Goal: Transaction & Acquisition: Purchase product/service

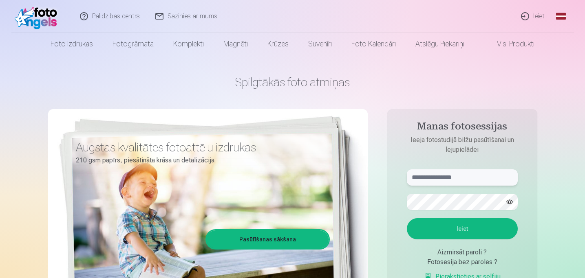
click at [448, 177] on input "text" at bounding box center [462, 177] width 111 height 16
type input "**********"
click at [461, 226] on button "Ieiet" at bounding box center [462, 228] width 111 height 21
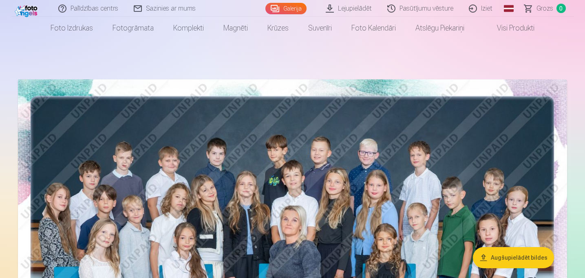
scroll to position [9, 0]
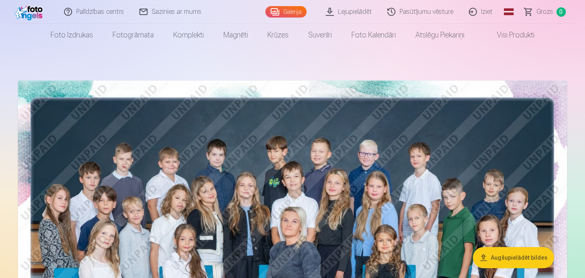
click at [314, 167] on img at bounding box center [292, 264] width 549 height 366
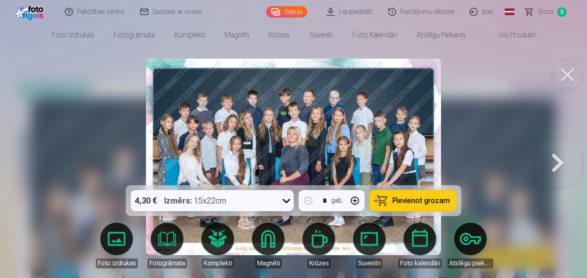
click at [422, 204] on span "Pievienot grozam" at bounding box center [420, 200] width 57 height 7
click at [558, 171] on button at bounding box center [557, 157] width 52 height 40
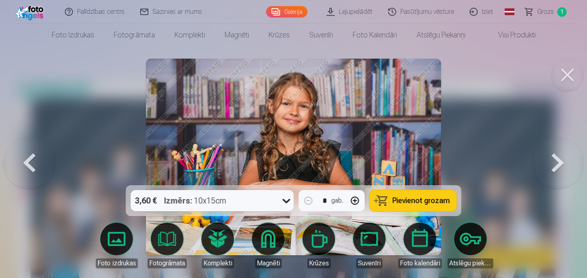
click at [558, 171] on button at bounding box center [557, 157] width 52 height 40
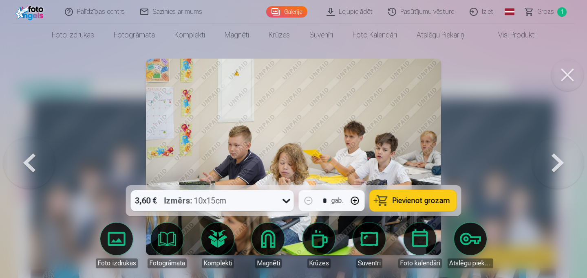
click at [558, 171] on button at bounding box center [557, 157] width 52 height 40
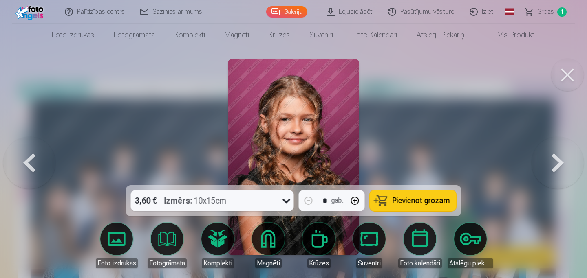
click at [427, 160] on div at bounding box center [293, 139] width 587 height 278
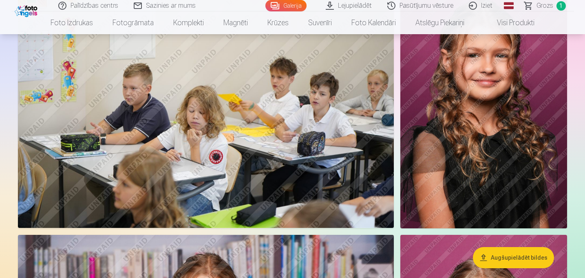
scroll to position [859, 0]
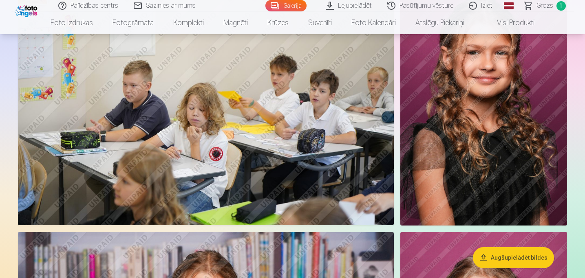
click at [463, 121] on img at bounding box center [483, 100] width 167 height 250
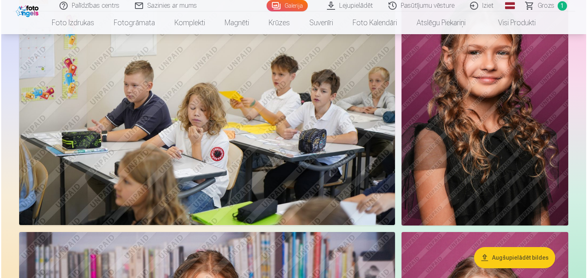
scroll to position [861, 0]
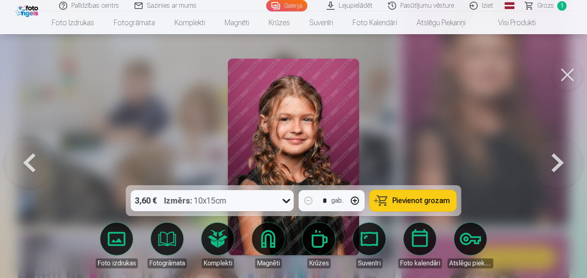
click at [558, 167] on button at bounding box center [557, 157] width 52 height 40
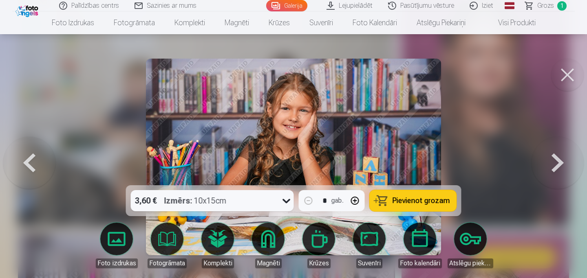
click at [558, 167] on button at bounding box center [557, 157] width 52 height 40
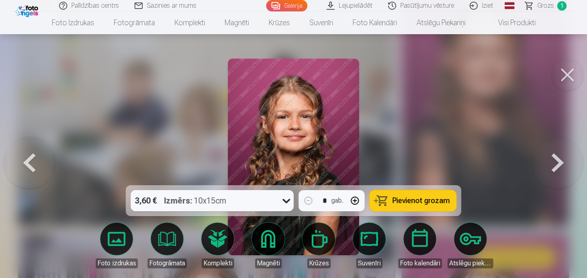
click at [558, 167] on button at bounding box center [557, 157] width 52 height 40
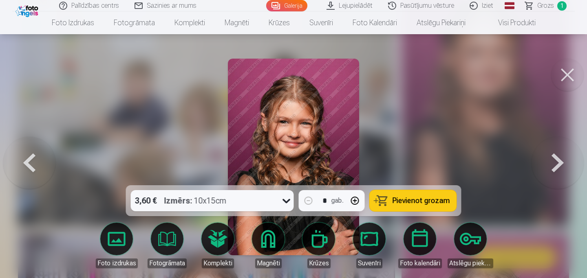
click at [558, 167] on button at bounding box center [557, 157] width 52 height 40
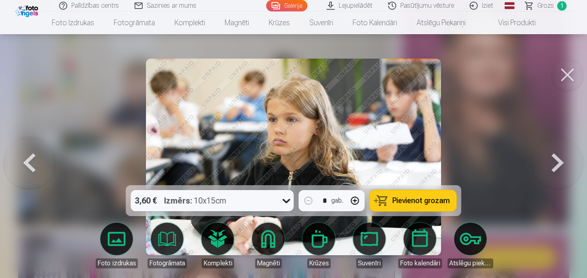
click at [558, 167] on button at bounding box center [557, 157] width 52 height 40
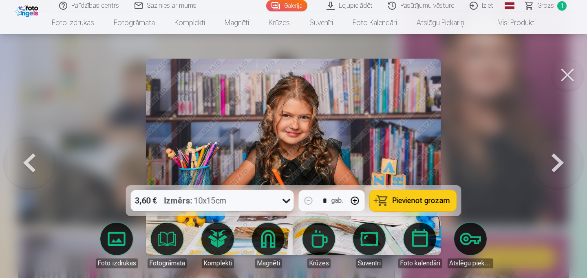
click at [558, 167] on button at bounding box center [557, 157] width 52 height 40
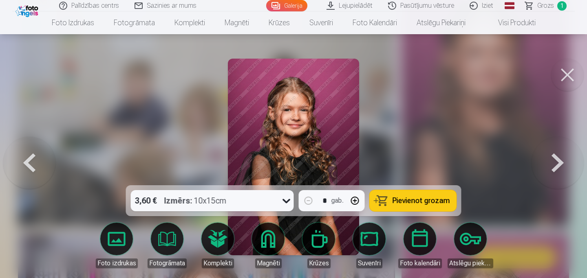
click at [558, 167] on button at bounding box center [557, 157] width 52 height 40
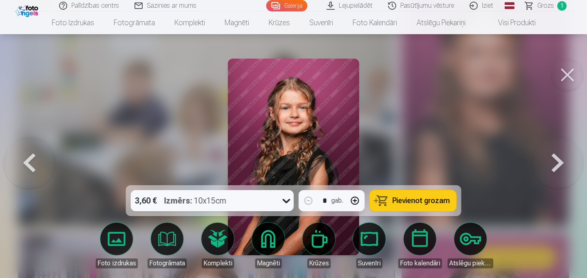
click at [558, 167] on button at bounding box center [557, 157] width 52 height 40
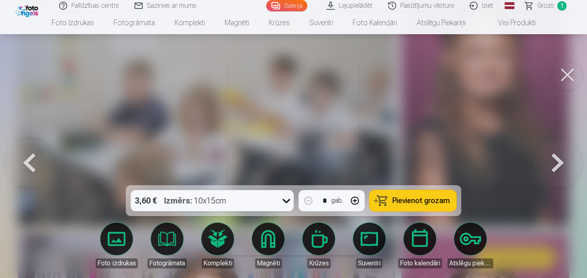
click at [558, 167] on button at bounding box center [557, 157] width 52 height 40
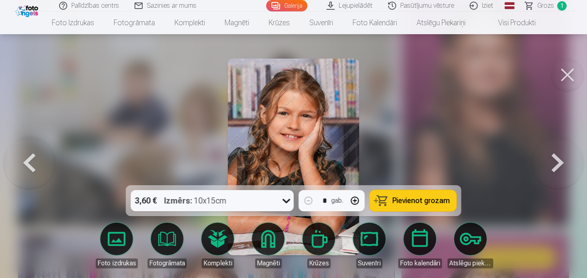
click at [558, 167] on button at bounding box center [557, 157] width 52 height 40
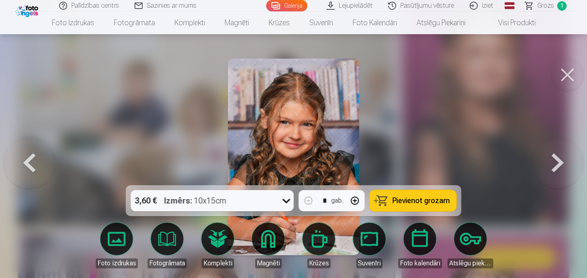
click at [558, 167] on button at bounding box center [557, 157] width 52 height 40
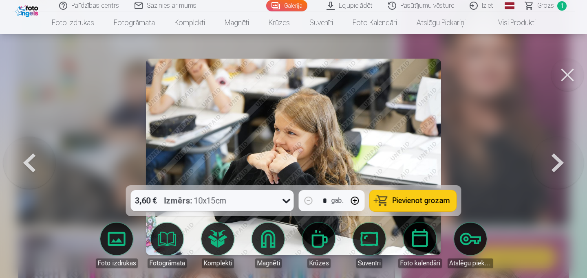
click at [558, 167] on button at bounding box center [557, 157] width 52 height 40
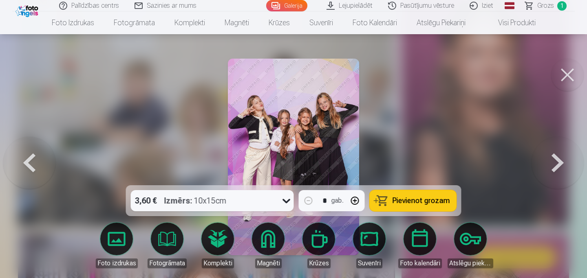
click at [419, 195] on button "Pievienot grozam" at bounding box center [412, 200] width 87 height 21
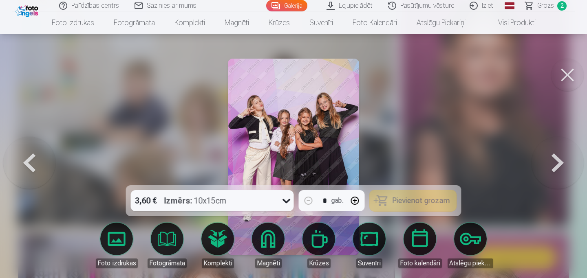
click at [552, 165] on button at bounding box center [557, 157] width 52 height 40
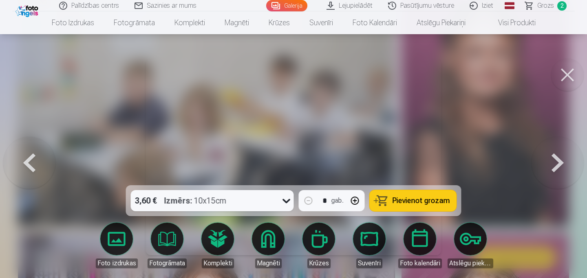
click at [554, 161] on button at bounding box center [557, 157] width 52 height 40
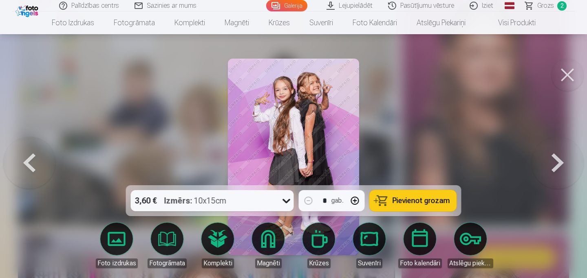
click at [437, 200] on span "Pievienot grozam" at bounding box center [420, 200] width 57 height 7
click at [555, 163] on button at bounding box center [557, 157] width 52 height 40
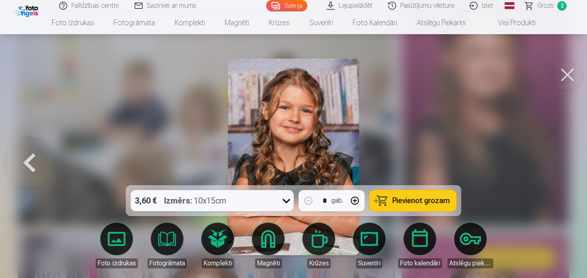
click at [555, 163] on div at bounding box center [293, 139] width 587 height 278
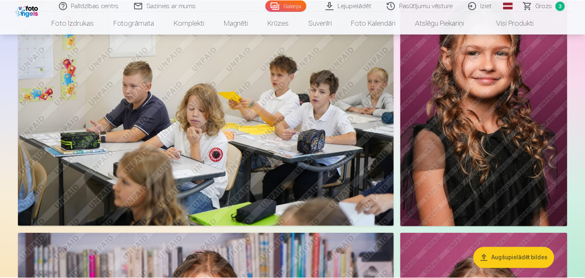
scroll to position [859, 0]
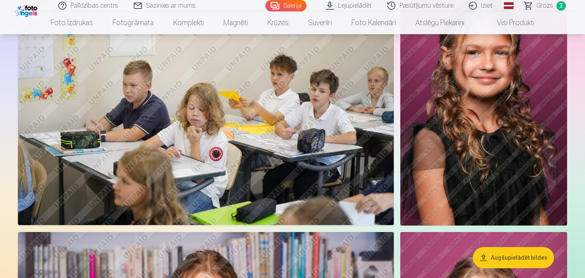
click at [437, 108] on img at bounding box center [483, 100] width 167 height 250
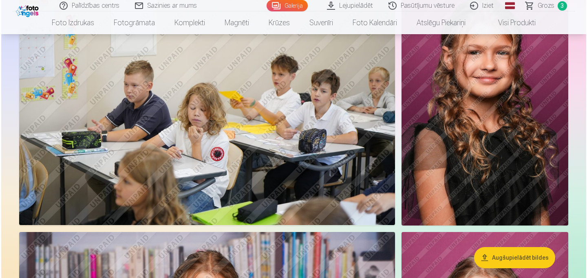
scroll to position [861, 0]
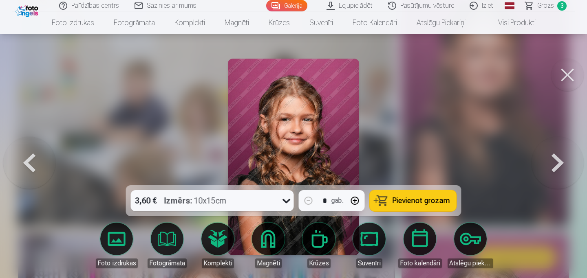
click at [568, 73] on button at bounding box center [567, 75] width 33 height 33
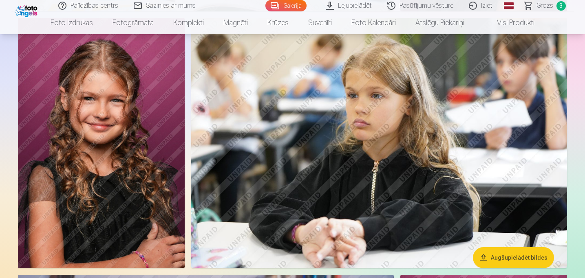
scroll to position [1330, 0]
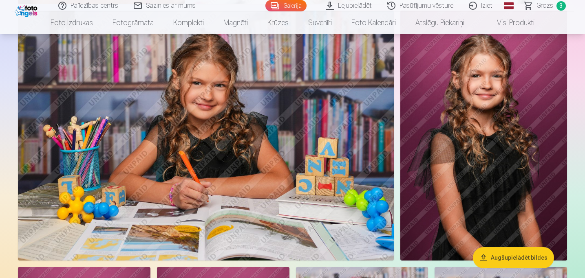
click at [419, 88] on img at bounding box center [483, 136] width 167 height 250
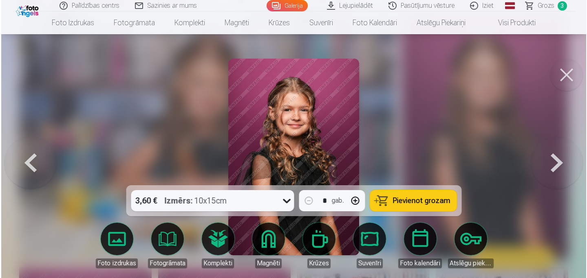
scroll to position [1599, 0]
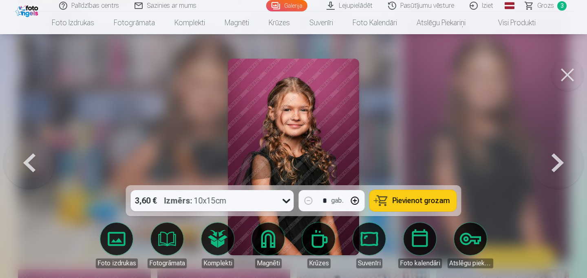
click at [420, 200] on span "Pievienot grozam" at bounding box center [420, 200] width 57 height 7
click at [563, 78] on button at bounding box center [567, 75] width 33 height 33
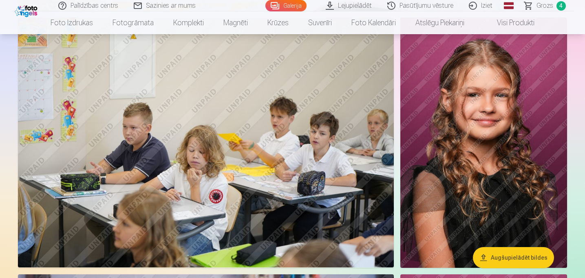
scroll to position [820, 0]
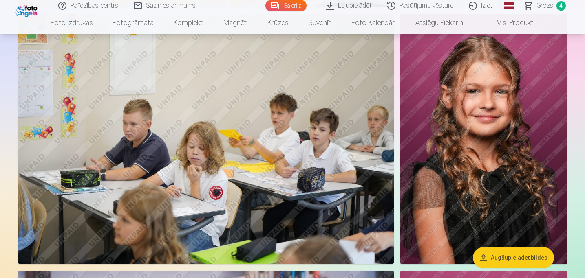
click at [486, 128] on img at bounding box center [483, 139] width 167 height 250
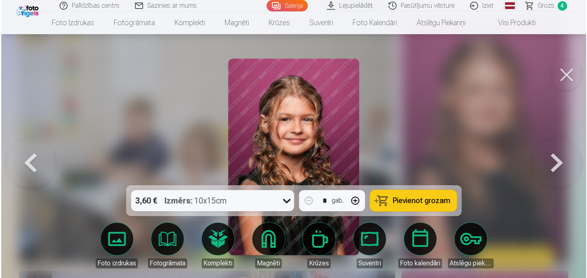
scroll to position [822, 0]
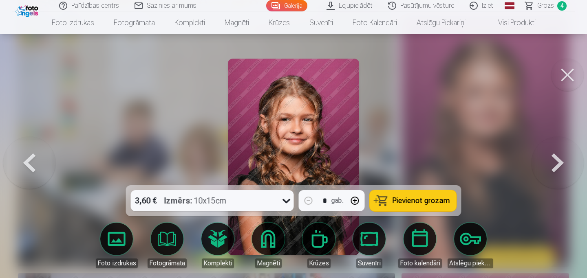
click at [569, 66] on button at bounding box center [567, 75] width 33 height 33
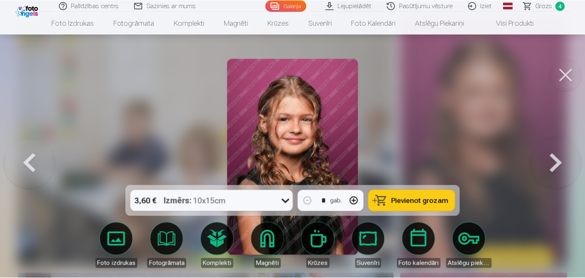
scroll to position [820, 0]
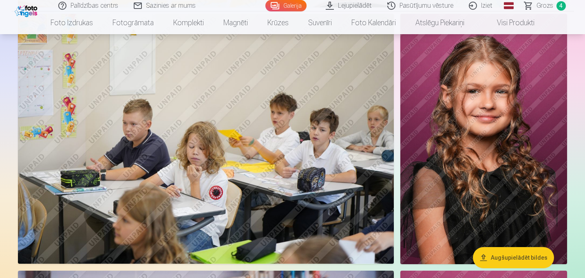
click at [543, 9] on span "Grozs" at bounding box center [544, 6] width 17 height 10
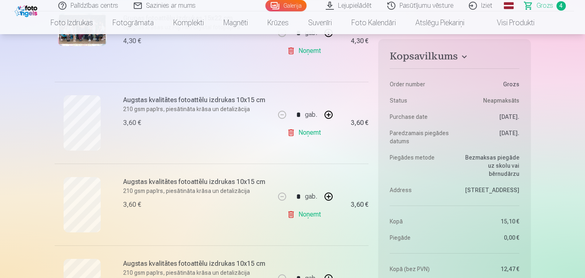
scroll to position [209, 0]
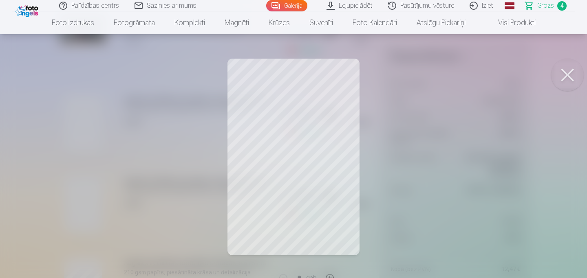
click at [567, 65] on button at bounding box center [567, 75] width 33 height 33
click at [574, 76] on button at bounding box center [567, 75] width 33 height 33
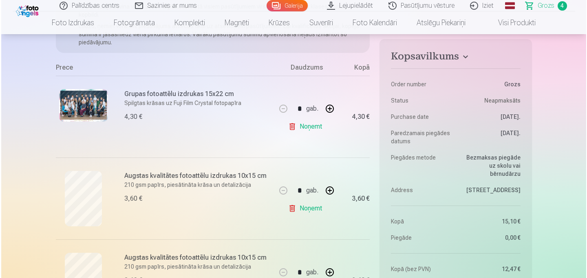
scroll to position [131, 0]
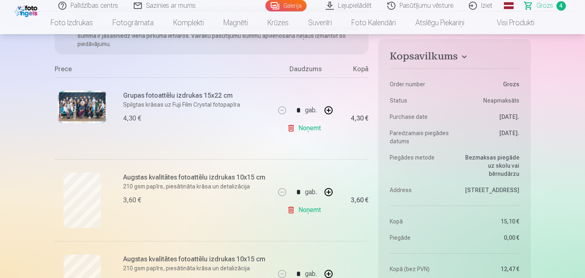
click at [79, 106] on img at bounding box center [82, 107] width 49 height 33
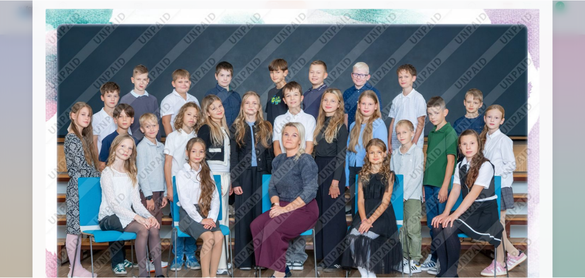
scroll to position [0, 0]
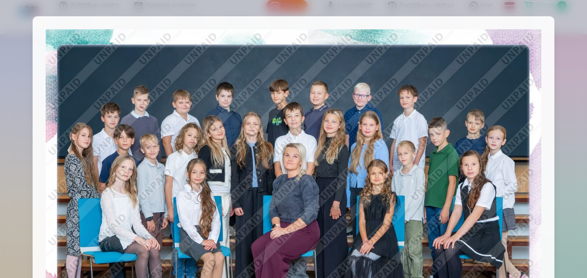
click at [15, 88] on div at bounding box center [293, 139] width 587 height 278
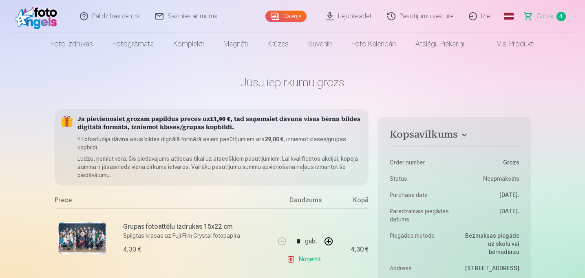
click at [288, 18] on link "Galerija" at bounding box center [285, 16] width 41 height 11
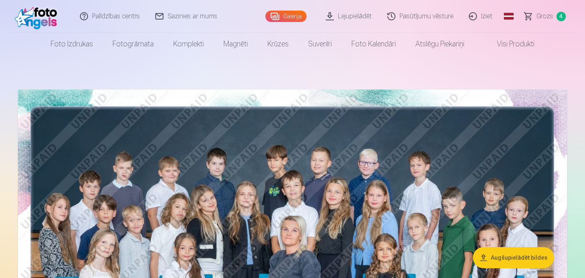
click at [479, 13] on link "Iziet" at bounding box center [480, 16] width 39 height 33
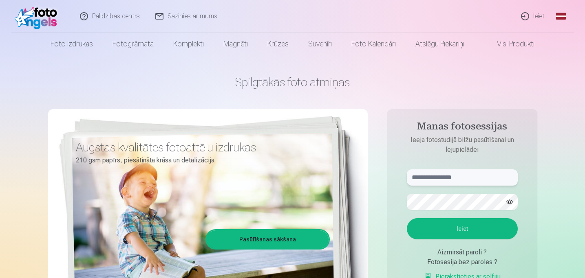
click at [428, 177] on input "text" at bounding box center [462, 177] width 111 height 16
type input "**********"
click at [484, 225] on button "Ieiet" at bounding box center [462, 228] width 111 height 21
